Goal: Information Seeking & Learning: Learn about a topic

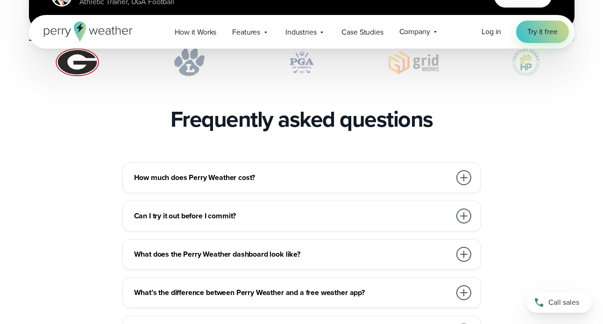
scroll to position [1990, 0]
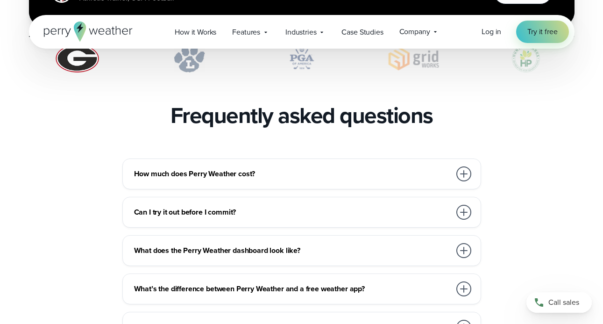
click at [464, 166] on div at bounding box center [464, 173] width 15 height 15
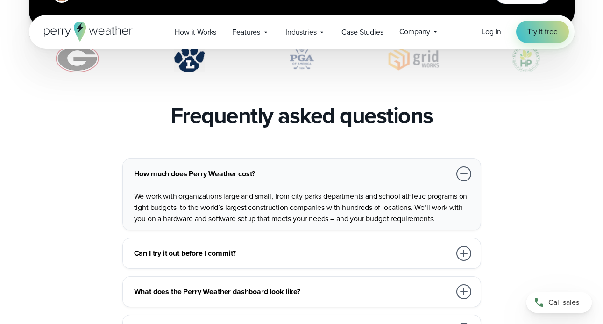
click at [465, 166] on div at bounding box center [464, 173] width 15 height 15
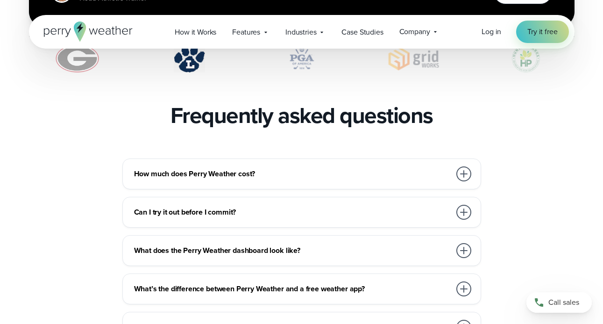
click at [463, 205] on div at bounding box center [464, 212] width 15 height 15
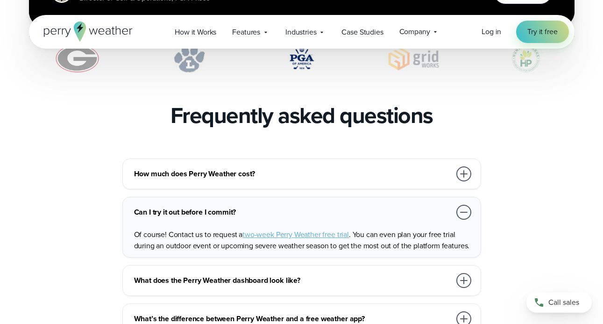
click at [463, 205] on div at bounding box center [464, 212] width 15 height 15
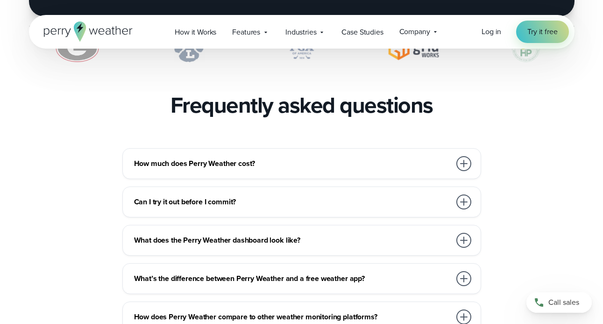
scroll to position [2047, 0]
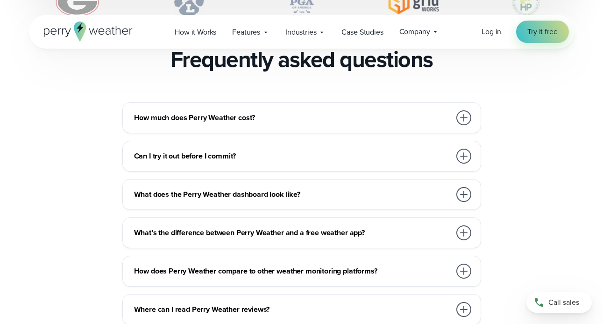
click at [467, 187] on div at bounding box center [464, 194] width 15 height 15
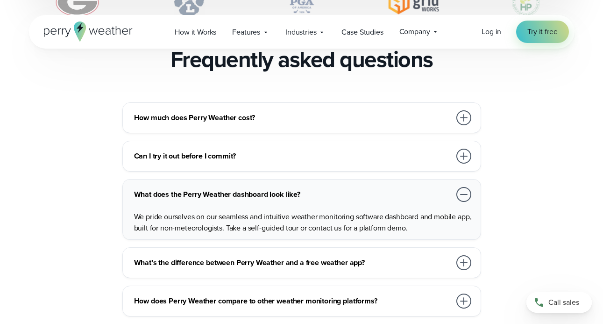
click at [467, 187] on div at bounding box center [464, 194] width 15 height 15
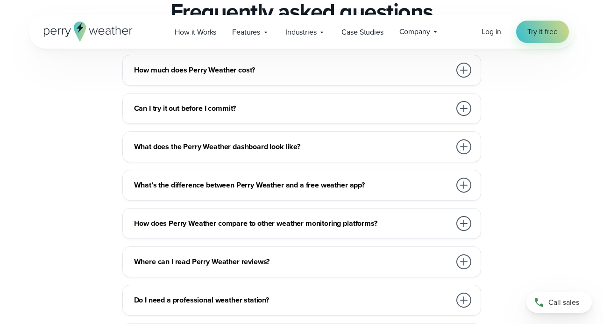
scroll to position [2096, 0]
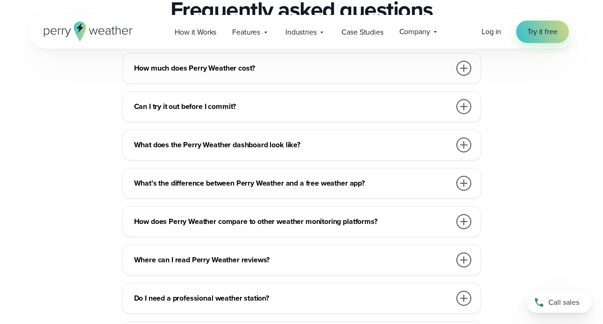
click at [467, 176] on div at bounding box center [464, 183] width 15 height 15
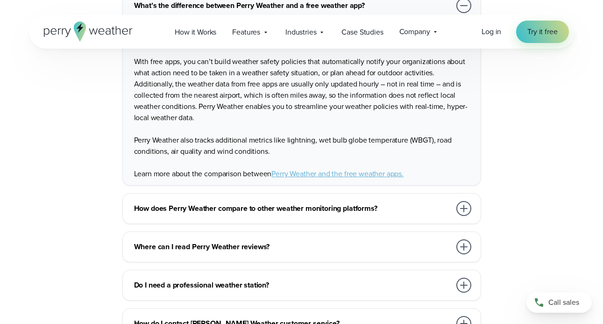
scroll to position [2276, 0]
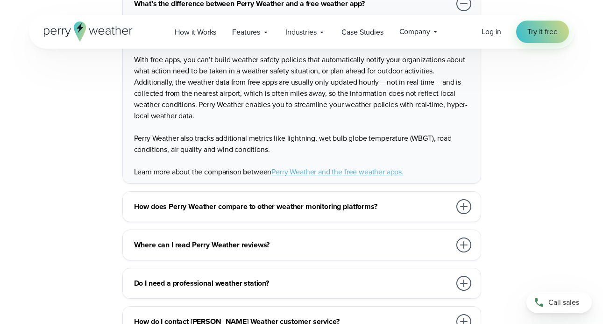
click at [467, 199] on div at bounding box center [464, 206] width 15 height 15
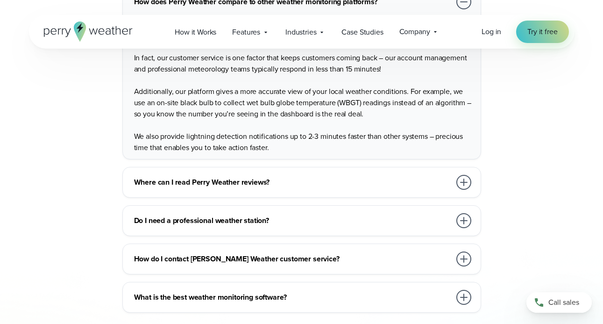
scroll to position [2320, 0]
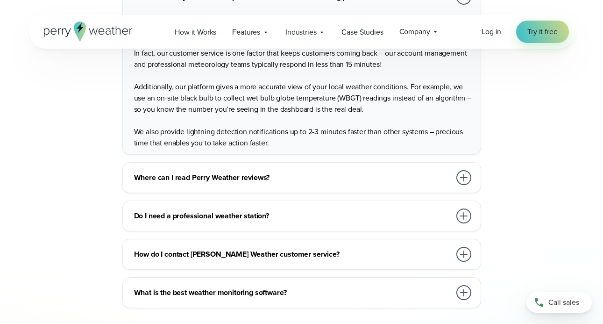
click at [467, 208] on div at bounding box center [464, 215] width 15 height 15
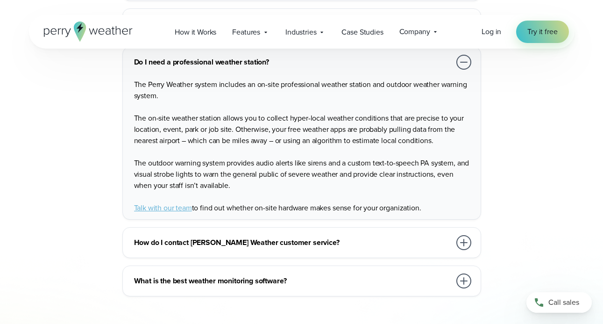
scroll to position [2348, 0]
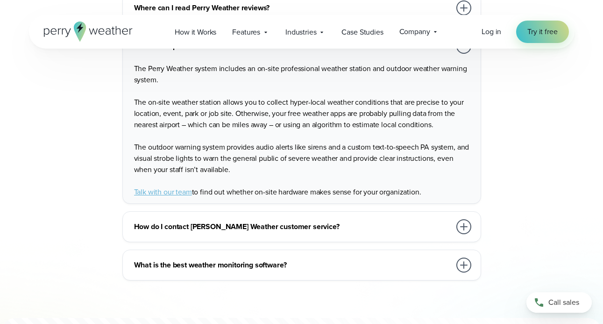
click at [474, 251] on div "What is the best weather monitoring software? Here at Perry Weather, we strive …" at bounding box center [301, 265] width 359 height 31
click at [463, 258] on div at bounding box center [464, 265] width 15 height 15
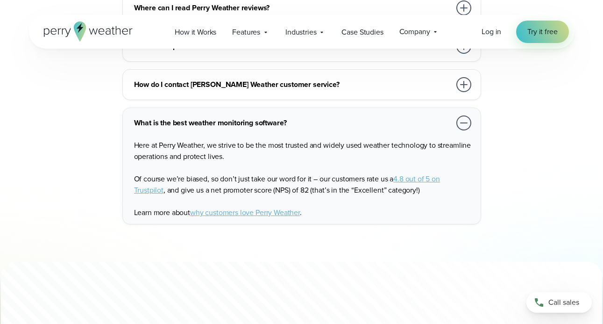
click at [463, 255] on div at bounding box center [362, 326] width 722 height 361
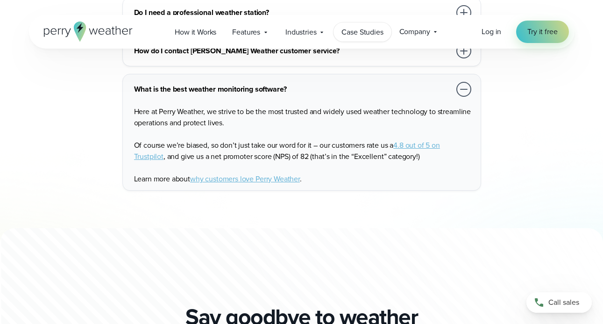
scroll to position [2006, 0]
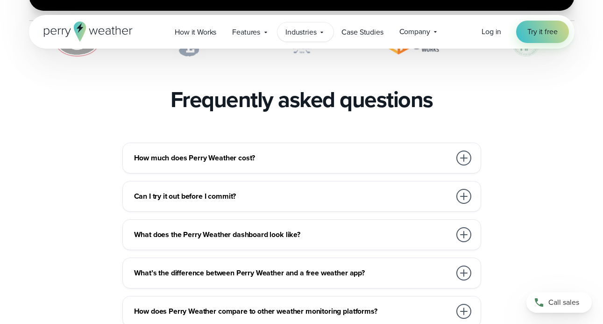
click at [320, 32] on icon at bounding box center [321, 32] width 7 height 7
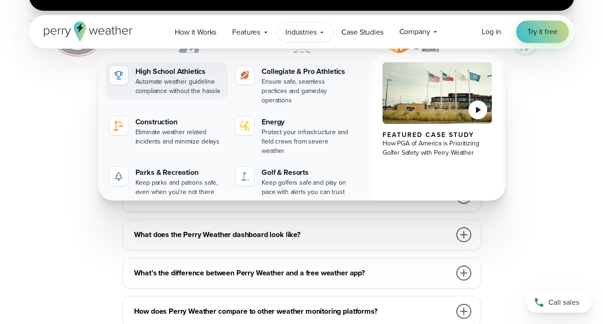
click at [180, 84] on div "Automate weather guideline compliance without the hassle" at bounding box center [180, 86] width 89 height 19
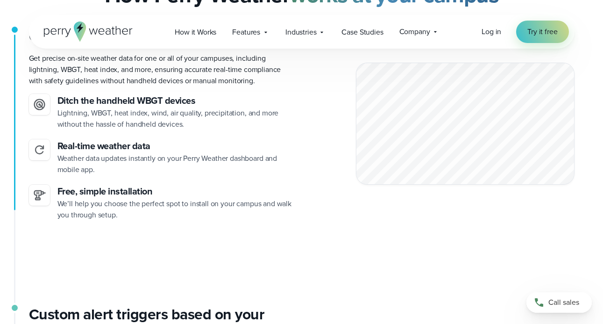
scroll to position [2169, 0]
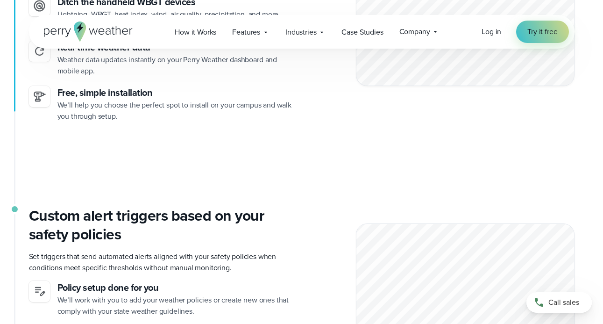
click at [255, 228] on h3 "Custom alert triggers based on your safety policies" at bounding box center [162, 224] width 266 height 37
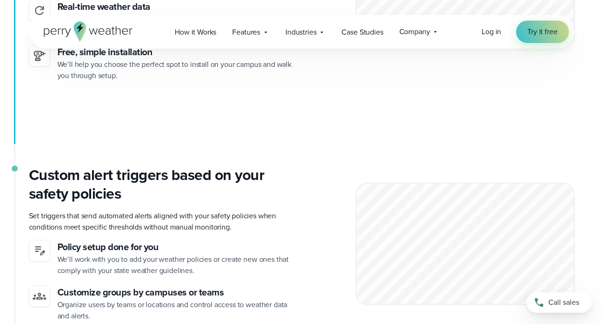
scroll to position [2258, 0]
